Goal: Task Accomplishment & Management: Understand process/instructions

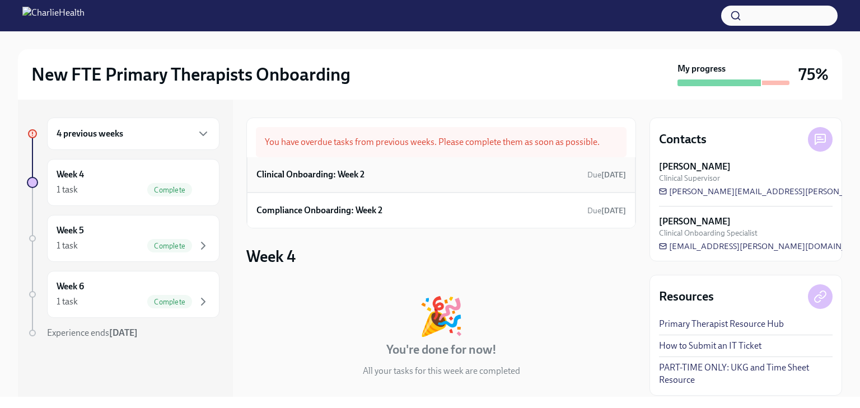
click at [446, 182] on div "Clinical Onboarding: Week 2 Due [DATE]" at bounding box center [442, 174] width 370 height 17
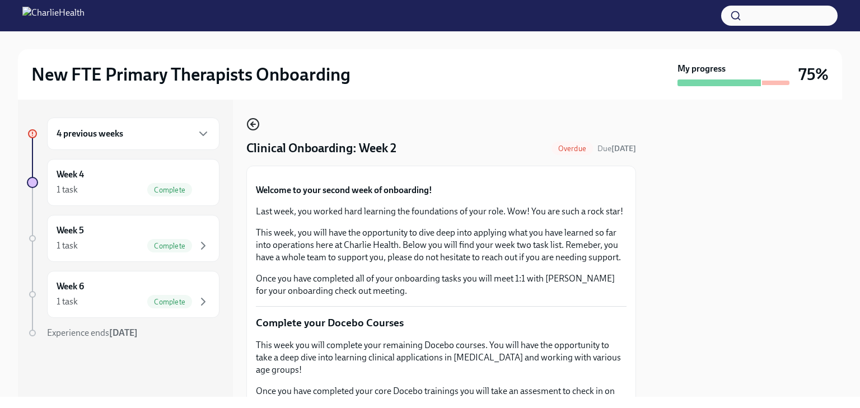
click at [253, 122] on icon "button" at bounding box center [252, 124] width 2 height 4
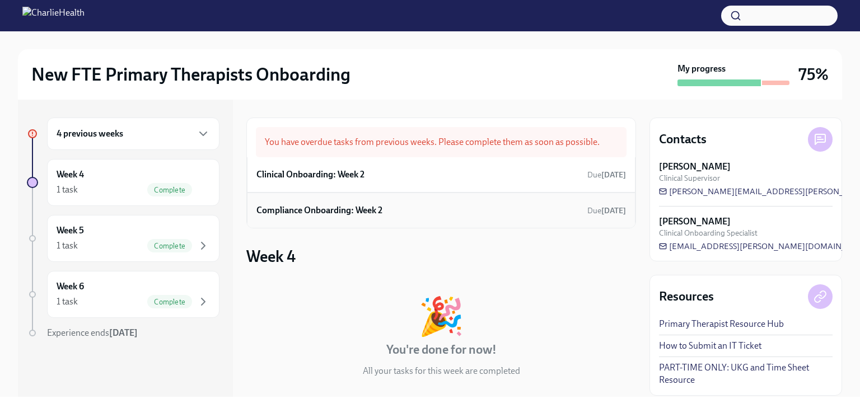
click at [376, 212] on h6 "Compliance Onboarding: Week 2" at bounding box center [320, 210] width 126 height 12
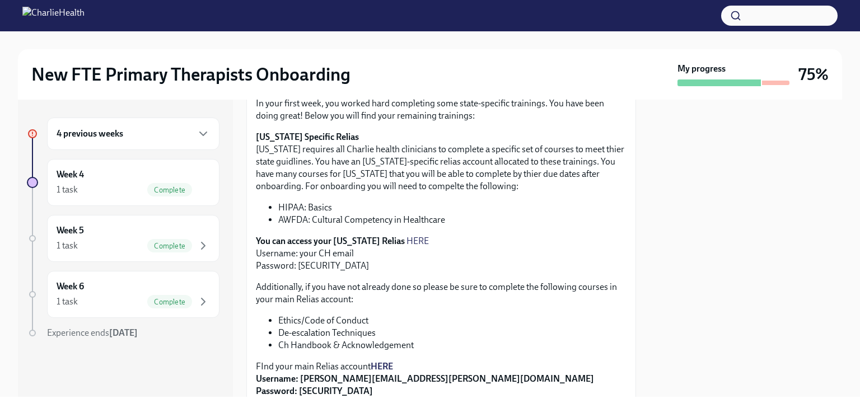
scroll to position [392, 0]
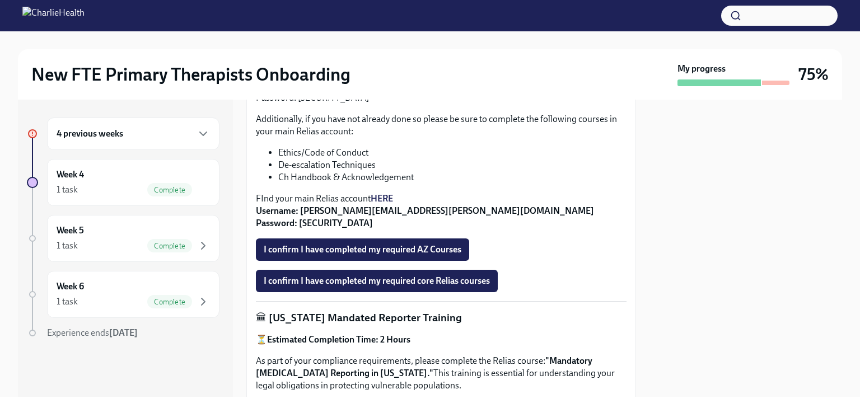
click at [382, 198] on strong "HERE" at bounding box center [382, 198] width 22 height 11
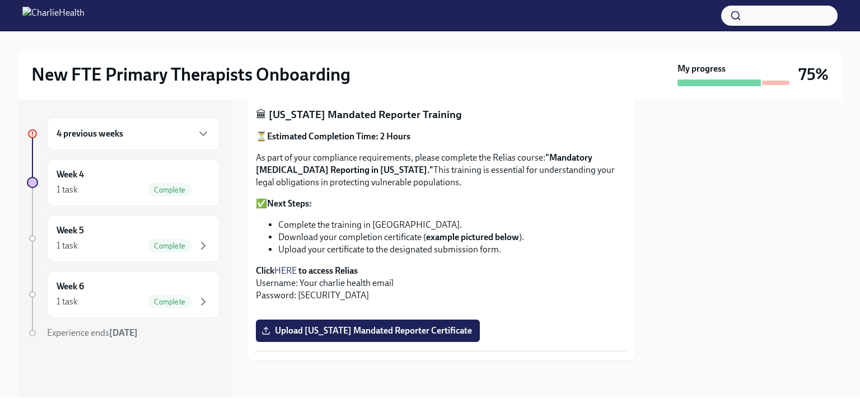
scroll to position [820, 0]
